Goal: Task Accomplishment & Management: Use online tool/utility

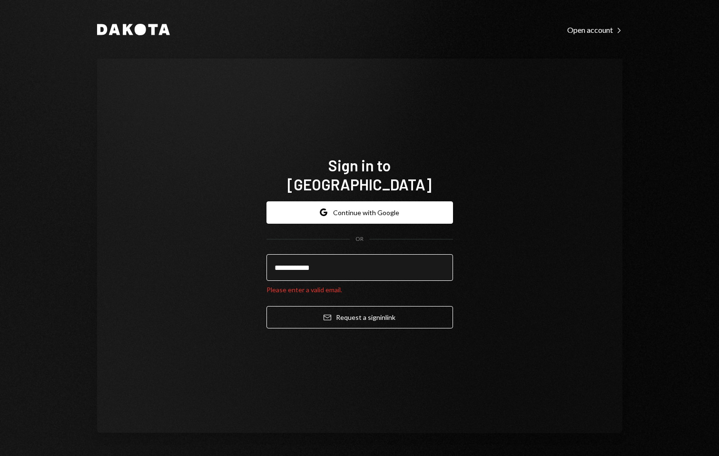
click at [345, 260] on input "**********" at bounding box center [359, 267] width 186 height 27
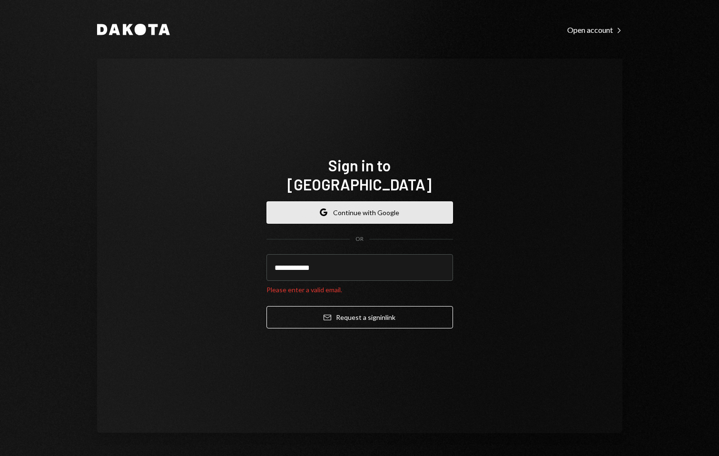
click at [358, 208] on button "Google Continue with Google" at bounding box center [359, 212] width 186 height 22
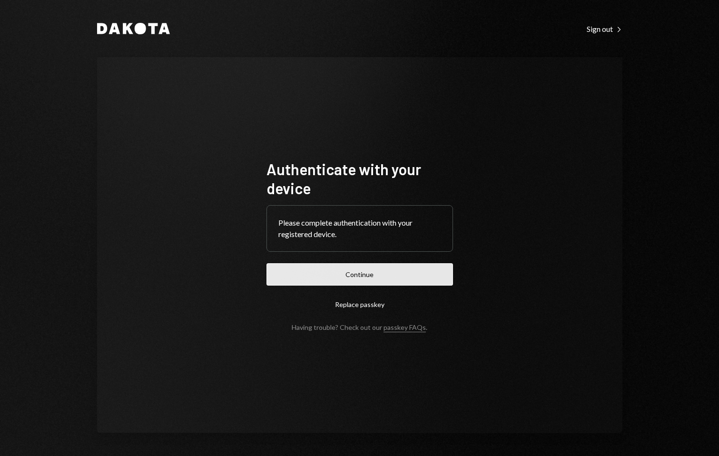
click at [412, 278] on button "Continue" at bounding box center [359, 274] width 186 height 22
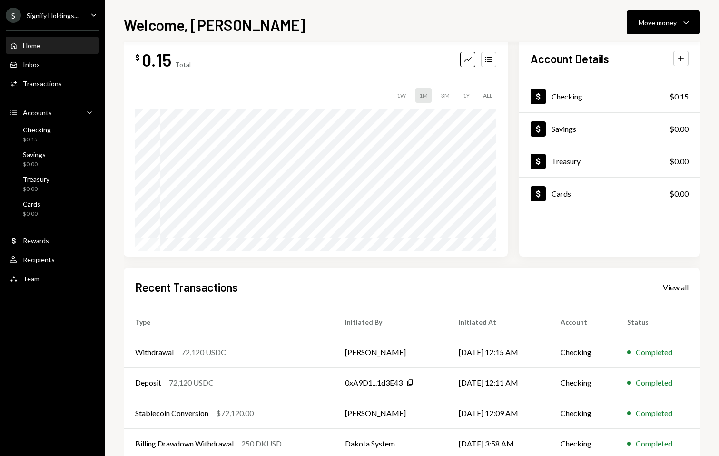
scroll to position [23, 0]
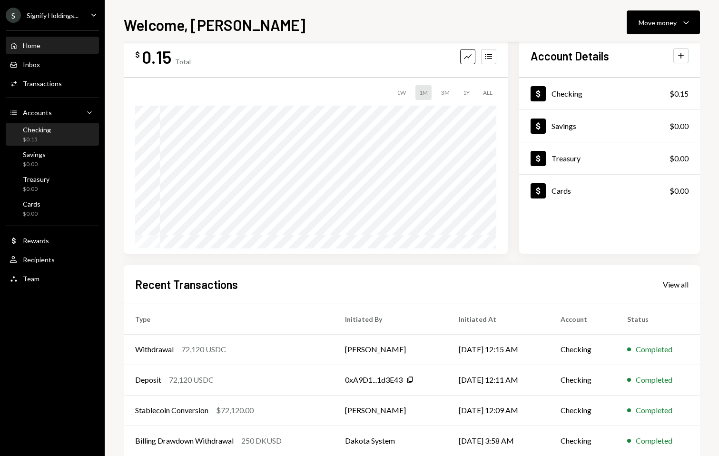
click at [76, 139] on div "Checking $0.15" at bounding box center [53, 135] width 86 height 18
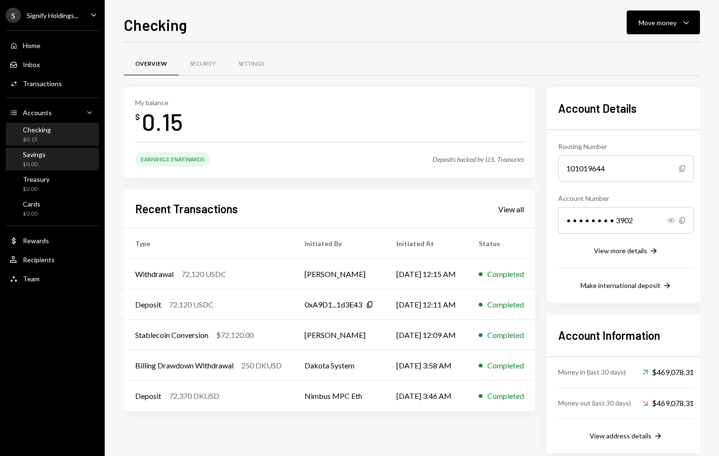
click at [70, 165] on div "Savings $0.00" at bounding box center [53, 159] width 86 height 18
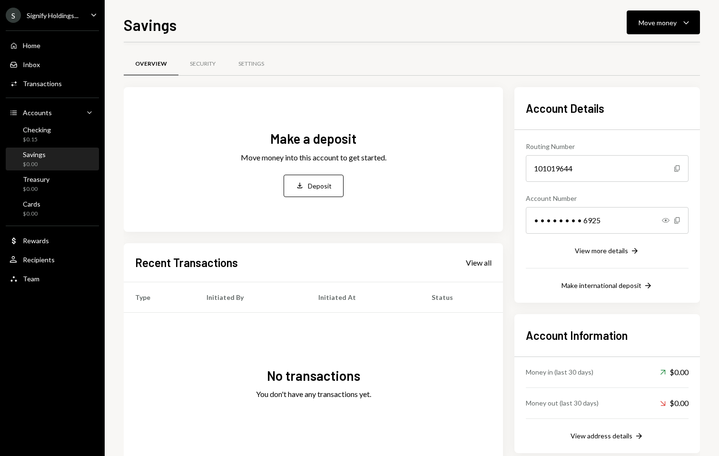
scroll to position [3, 0]
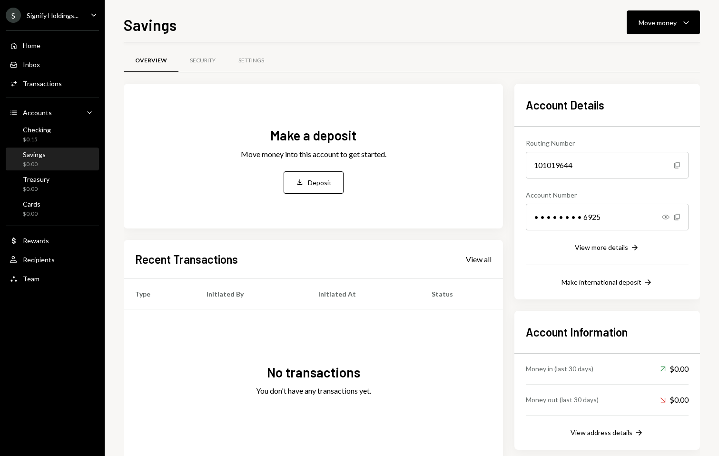
click at [430, 173] on div "Make a deposit Move money into this account to get started. Deposit Deposit" at bounding box center [313, 160] width 356 height 118
click at [33, 127] on div "Checking" at bounding box center [37, 130] width 28 height 8
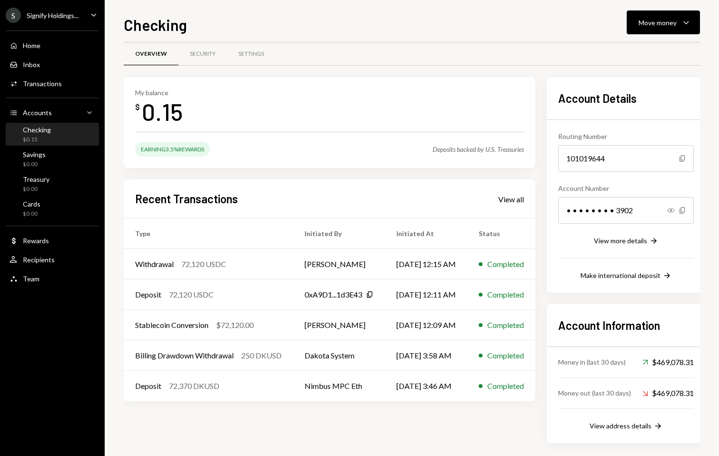
scroll to position [12, 1]
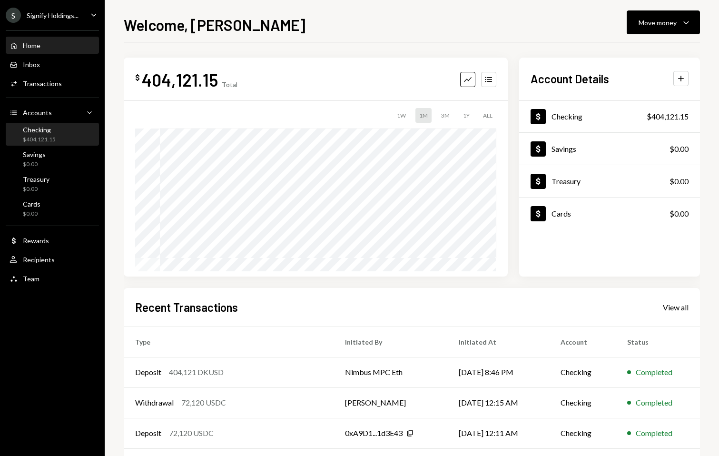
click at [69, 136] on div "Checking $404,121.15" at bounding box center [53, 135] width 86 height 18
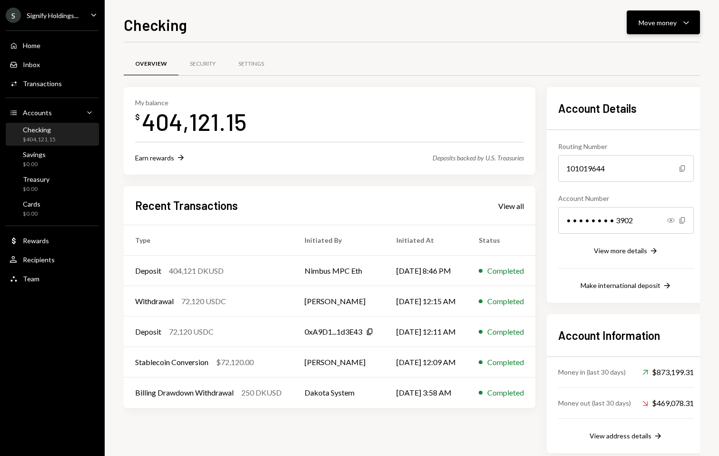
click at [680, 16] on button "Move money Caret Down" at bounding box center [662, 22] width 73 height 24
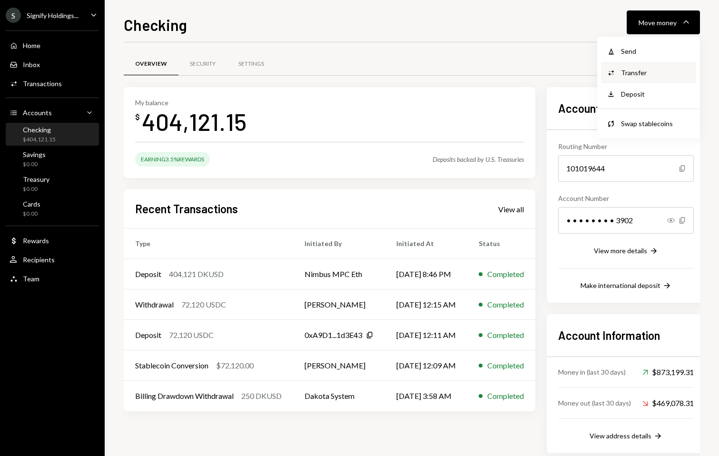
click at [645, 73] on div "Transfer" at bounding box center [655, 73] width 69 height 10
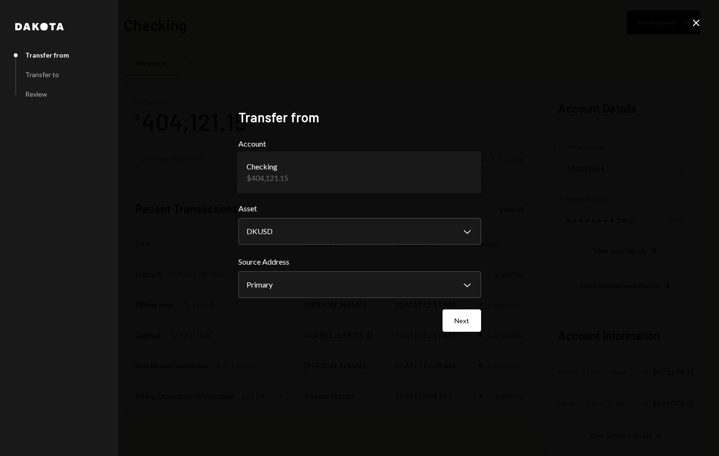
click at [463, 176] on body "S Signify Holdings... Caret Down Home Home Inbox Inbox Activities Transactions …" at bounding box center [359, 228] width 719 height 456
click at [463, 119] on h2 "Transfer from" at bounding box center [359, 117] width 243 height 19
click at [437, 235] on body "S Signify Holdings... Caret Down Home Home Inbox Inbox Activities Transactions …" at bounding box center [359, 228] width 719 height 456
click at [436, 226] on body "S Signify Holdings... Caret Down Home Home Inbox Inbox Activities Transactions …" at bounding box center [359, 228] width 719 height 456
click at [447, 160] on body "S Signify Holdings... Caret Down Home Home Inbox Inbox Activities Transactions …" at bounding box center [359, 228] width 719 height 456
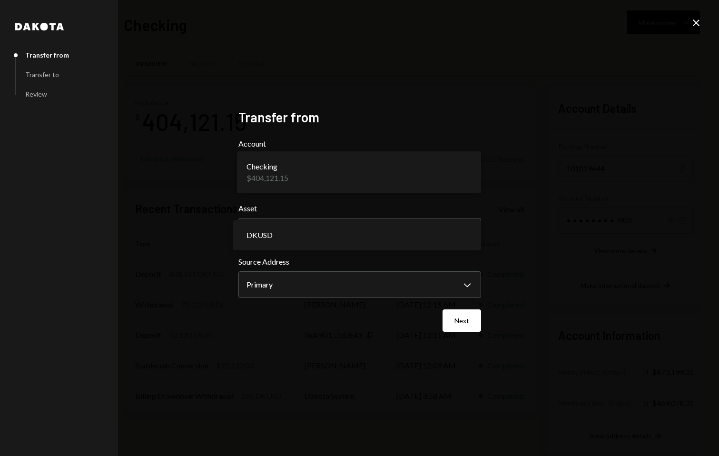
click at [442, 144] on label "Account" at bounding box center [359, 143] width 243 height 11
click at [458, 332] on div "**********" at bounding box center [359, 228] width 243 height 238
click at [456, 282] on body "S Signify Holdings... Caret Down Home Home Inbox Inbox Activities Transactions …" at bounding box center [359, 228] width 719 height 456
click at [469, 319] on button "Next" at bounding box center [461, 320] width 39 height 22
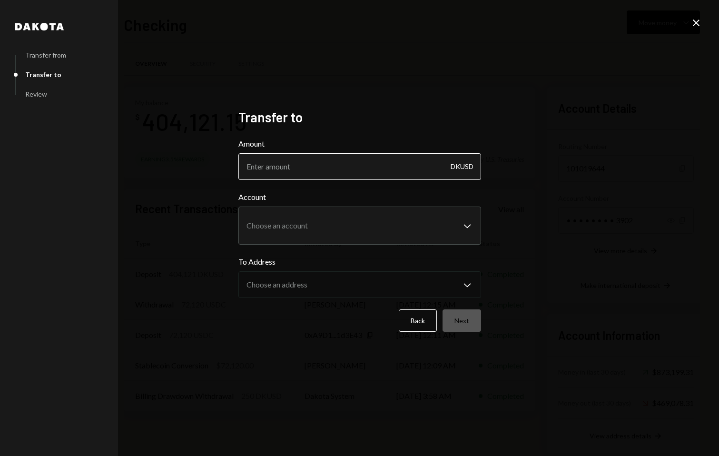
click at [411, 174] on input "Amount" at bounding box center [359, 166] width 243 height 27
click at [455, 165] on div "DKUSD" at bounding box center [461, 166] width 23 height 27
click at [458, 213] on body "S Signify Holdings... Caret Down Home Home Inbox Inbox Activities Transactions …" at bounding box center [359, 228] width 719 height 456
click at [429, 192] on label "Account" at bounding box center [359, 196] width 243 height 11
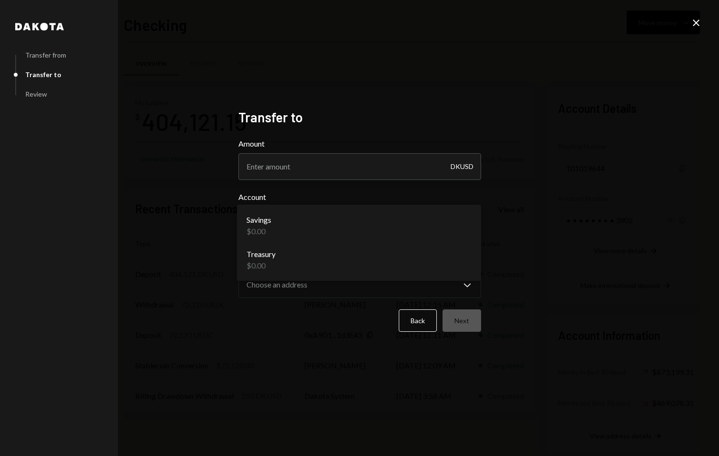
click at [426, 213] on body "S Signify Holdings... Caret Down Home Home Inbox Inbox Activities Transactions …" at bounding box center [359, 228] width 719 height 456
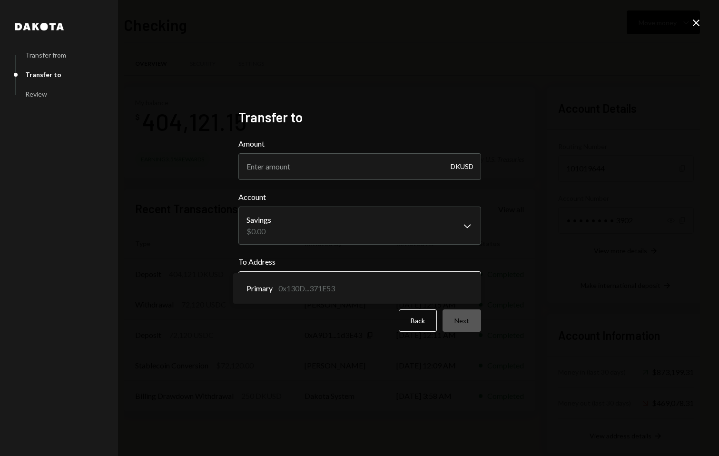
click at [374, 292] on body "S Signify Holdings... Caret Down Home Home Inbox Inbox Activities Transactions …" at bounding box center [359, 228] width 719 height 456
click at [374, 219] on body "S Signify Holdings... Caret Down Home Home Inbox Inbox Activities Transactions …" at bounding box center [359, 228] width 719 height 456
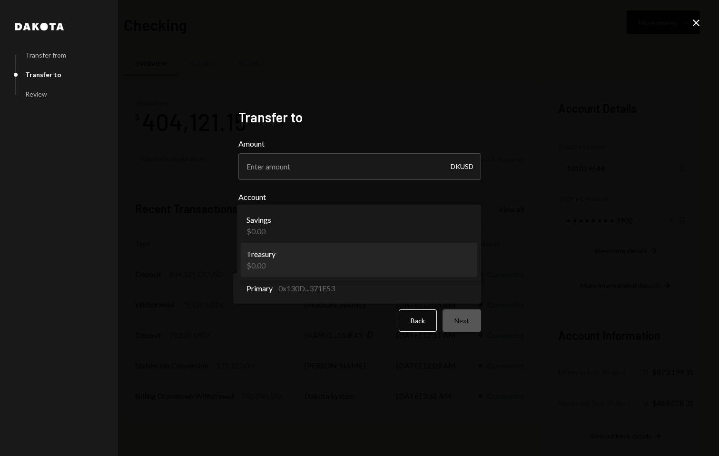
select select "**********"
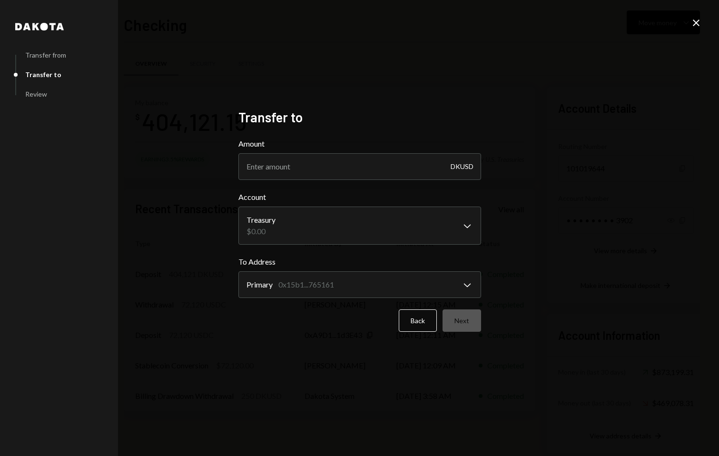
click at [710, 5] on div "**********" at bounding box center [359, 228] width 719 height 456
click at [704, 19] on div "**********" at bounding box center [359, 228] width 719 height 456
click at [697, 26] on icon "Close" at bounding box center [695, 22] width 11 height 11
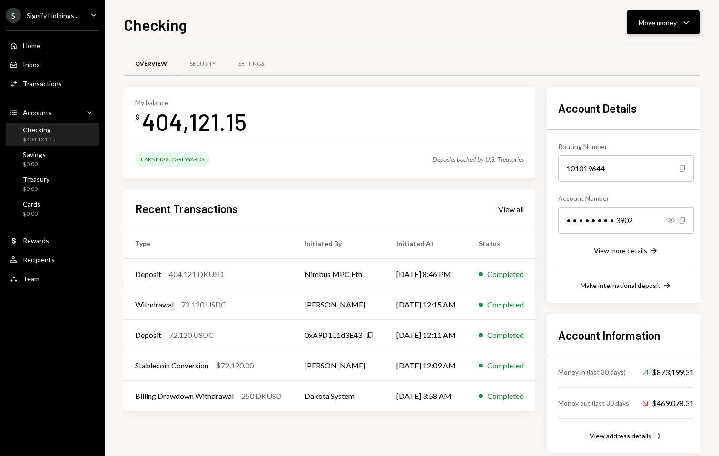
click at [671, 15] on button "Move money Caret Down" at bounding box center [662, 22] width 73 height 24
click at [631, 53] on div "Send" at bounding box center [655, 51] width 69 height 10
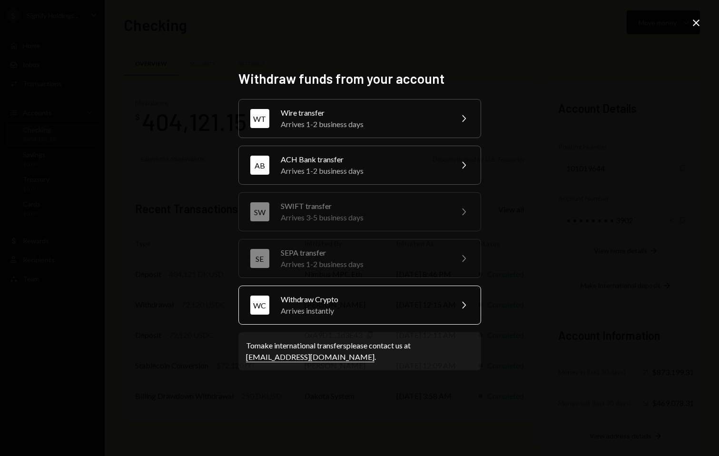
click at [370, 304] on div "Withdraw Crypto" at bounding box center [363, 298] width 165 height 11
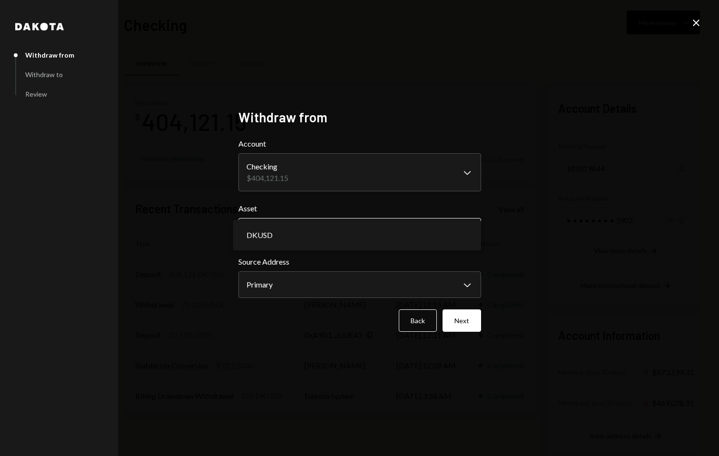
click at [356, 232] on body "S Signify Holdings... Caret Down Home Home Inbox Inbox Activities Transactions …" at bounding box center [359, 228] width 719 height 456
click at [347, 289] on body "S Signify Holdings... Caret Down Home Home Inbox Inbox Activities Transactions …" at bounding box center [359, 228] width 719 height 456
click at [450, 315] on button "Next" at bounding box center [461, 320] width 39 height 22
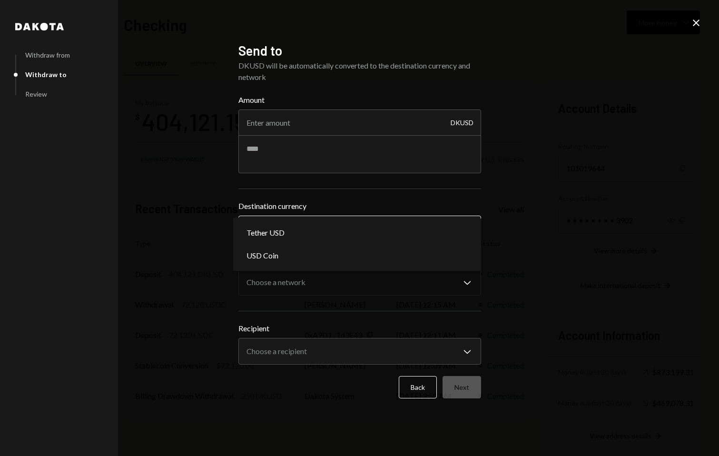
click at [370, 224] on body "S Signify Holdings... Caret Down Home Home Inbox Inbox Activities Transactions …" at bounding box center [359, 228] width 719 height 456
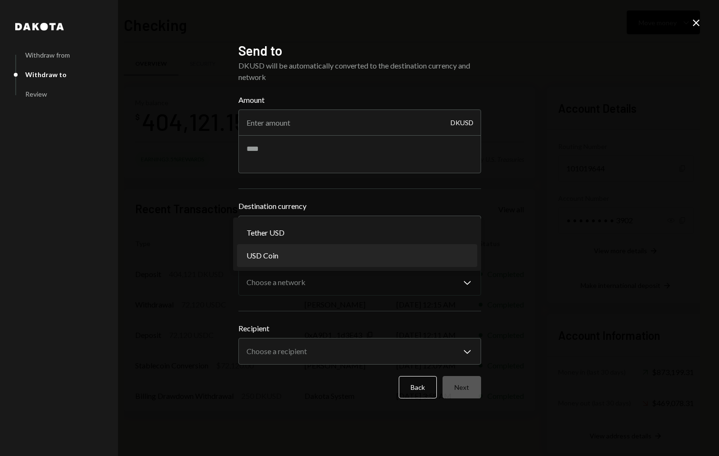
select select "****"
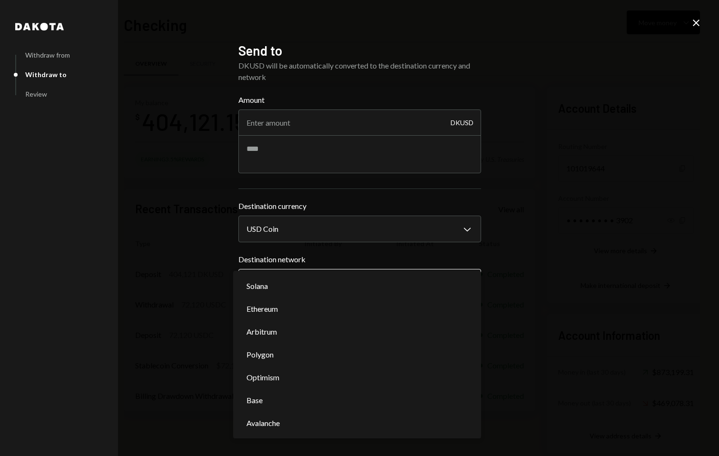
click at [360, 283] on body "S Signify Holdings... Caret Down Home Home Inbox Inbox Activities Transactions …" at bounding box center [359, 228] width 719 height 456
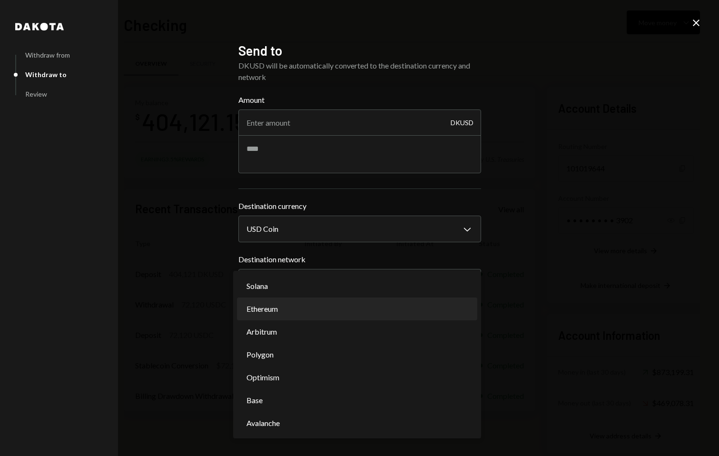
select select "**********"
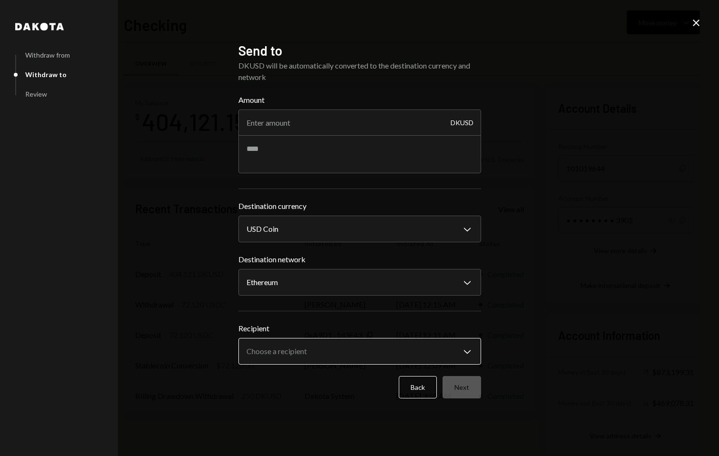
click at [359, 344] on body "S Signify Holdings... Caret Down Home Home Inbox Inbox Activities Transactions …" at bounding box center [359, 228] width 719 height 456
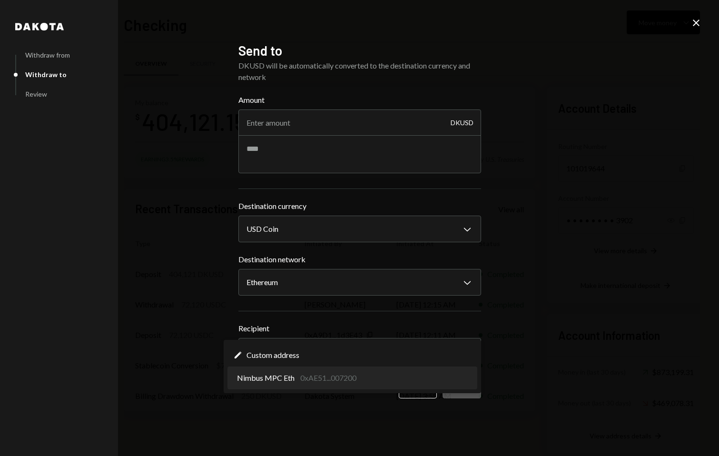
select select "**********"
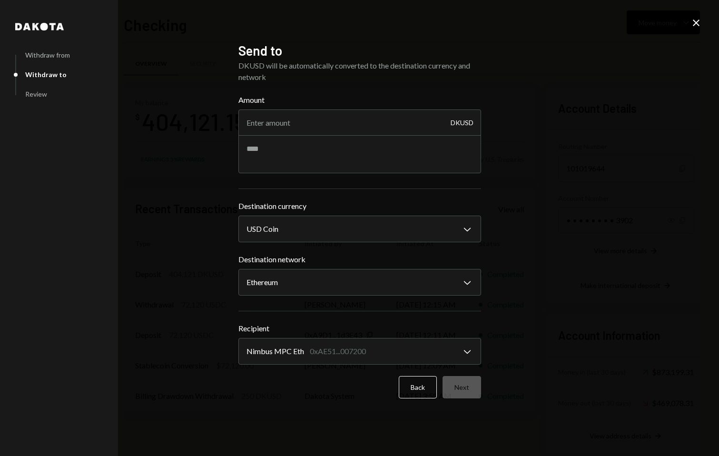
click at [463, 392] on div "Back Next" at bounding box center [359, 387] width 243 height 22
click at [413, 122] on input "Amount" at bounding box center [359, 122] width 243 height 27
paste input "1873883.00"
type input "1873883.00"
click at [381, 214] on div "**********" at bounding box center [359, 221] width 243 height 42
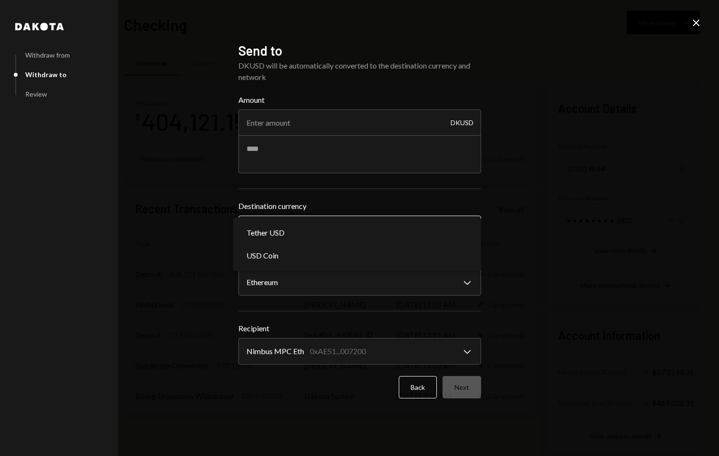
click at [382, 222] on body "S Signify Holdings... Caret Down Home Home Inbox Inbox Activities Transactions …" at bounding box center [359, 228] width 719 height 456
select select "****"
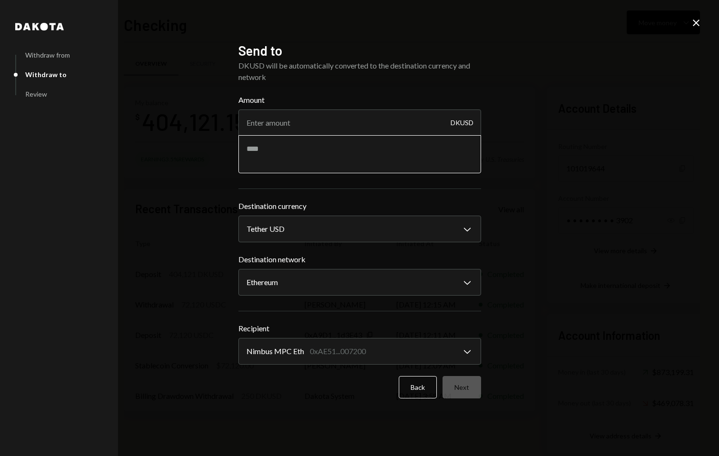
click at [364, 151] on textarea at bounding box center [359, 154] width 243 height 38
click at [456, 124] on div "DKUSD" at bounding box center [461, 122] width 23 height 27
click at [411, 393] on button "Back" at bounding box center [418, 387] width 38 height 22
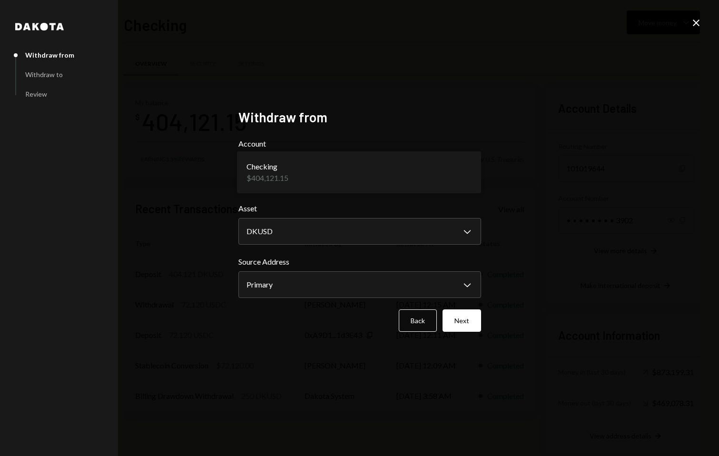
click at [316, 189] on body "S Signify Holdings... Caret Down Home Home Inbox Inbox Activities Transactions …" at bounding box center [359, 228] width 719 height 456
drag, startPoint x: 305, startPoint y: 180, endPoint x: 427, endPoint y: 341, distance: 201.6
click at [356, 277] on body "S Signify Holdings... Caret Down Home Home Inbox Inbox Activities Transactions …" at bounding box center [359, 228] width 719 height 456
click at [464, 327] on button "Next" at bounding box center [461, 320] width 39 height 22
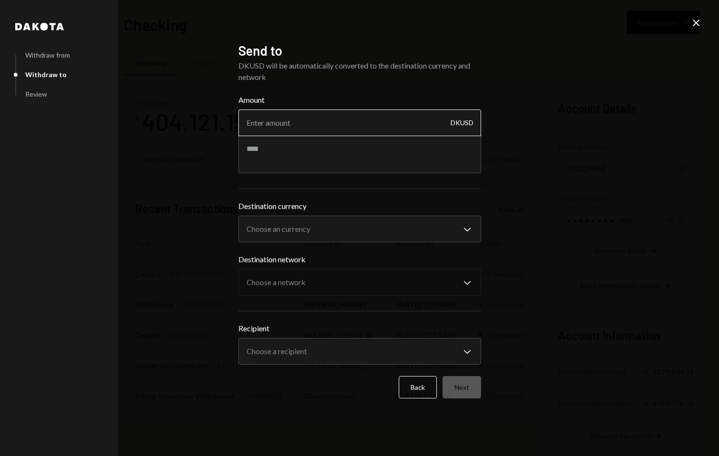
click at [333, 124] on input "Amount" at bounding box center [359, 122] width 243 height 27
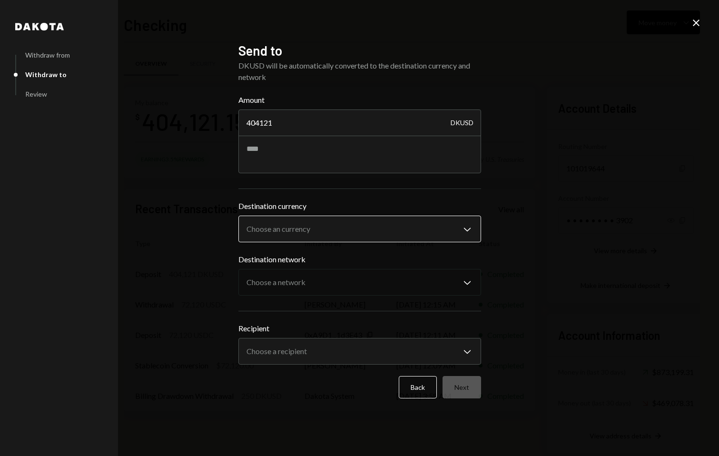
type input "404121"
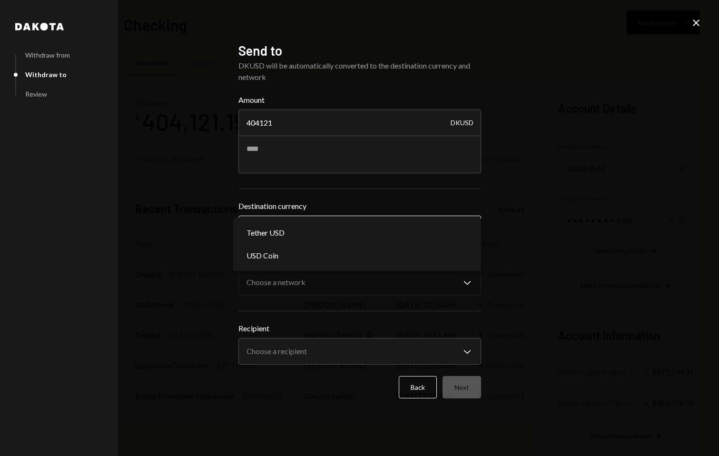
click at [314, 220] on body "S Signify Holdings... Caret Down Home Home Inbox Inbox Activities Transactions …" at bounding box center [359, 228] width 719 height 456
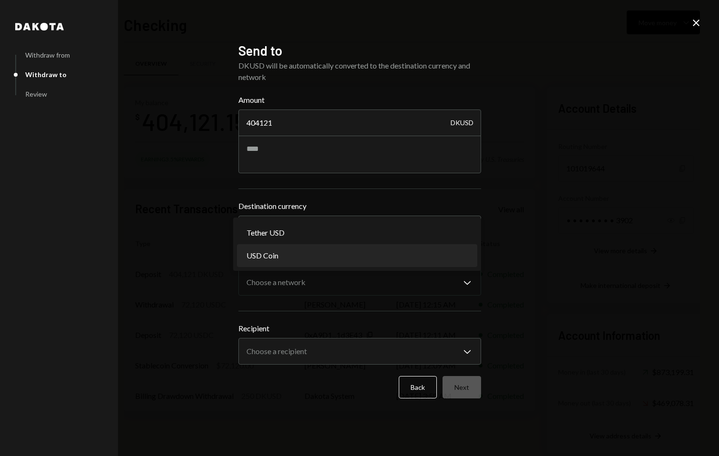
select select "****"
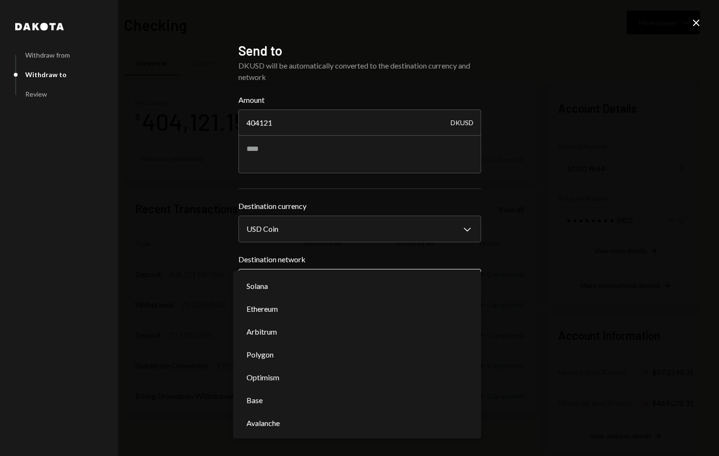
click at [317, 281] on body "S Signify Holdings... Caret Down Home Home Inbox Inbox Activities Transactions …" at bounding box center [359, 228] width 719 height 456
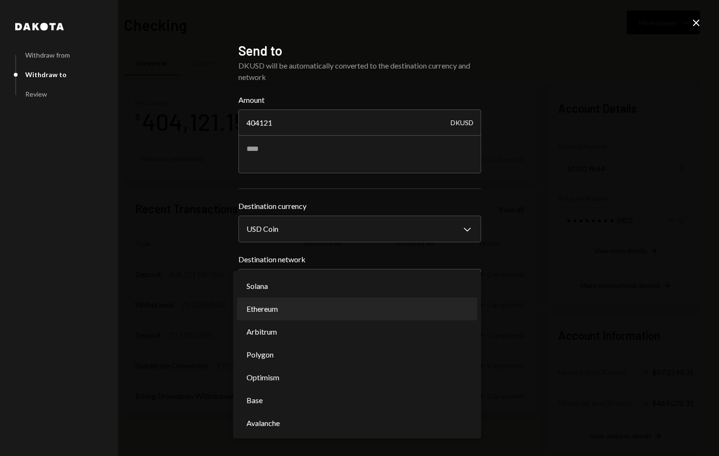
select select "**********"
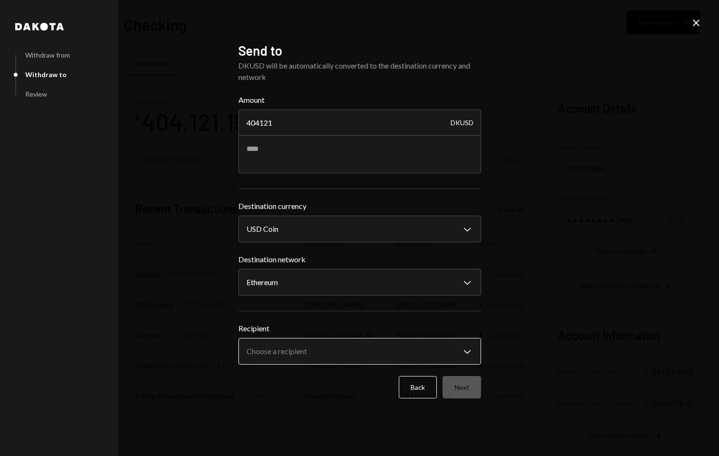
click at [319, 343] on body "S Signify Holdings... Caret Down Home Home Inbox Inbox Activities Transactions …" at bounding box center [359, 228] width 719 height 456
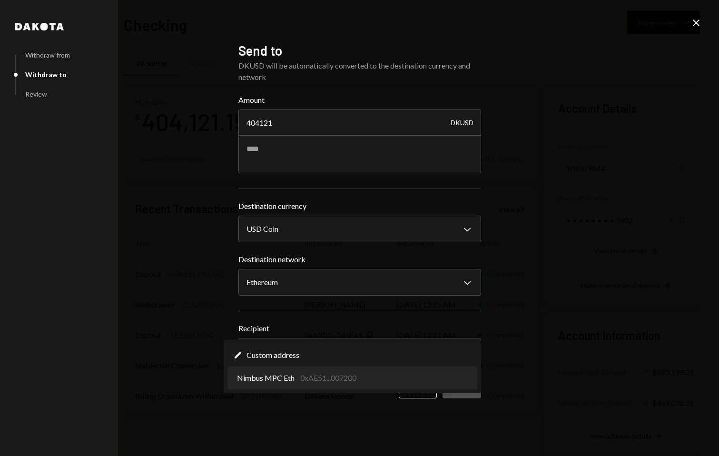
select select "**********"
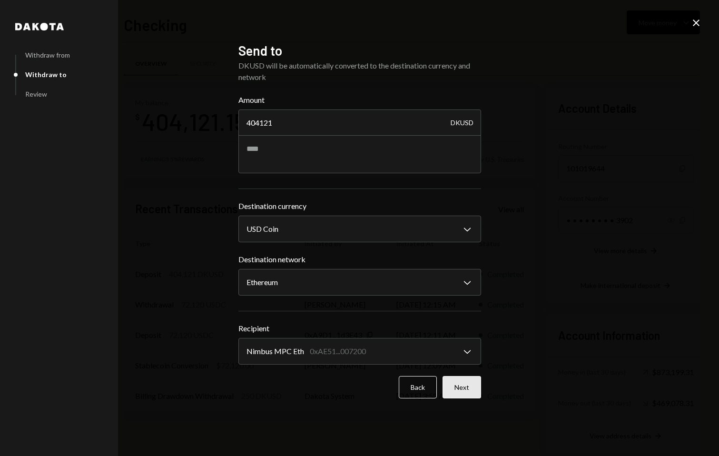
click at [469, 378] on button "Next" at bounding box center [461, 387] width 39 height 22
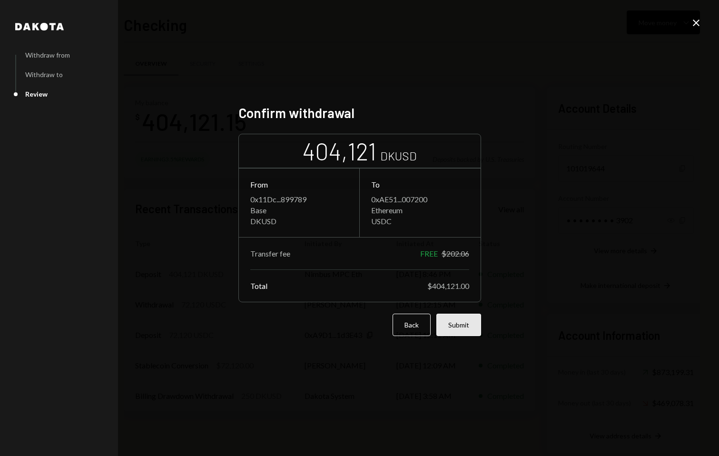
click at [458, 328] on button "Submit" at bounding box center [458, 324] width 45 height 22
